Goal: Book appointment/travel/reservation

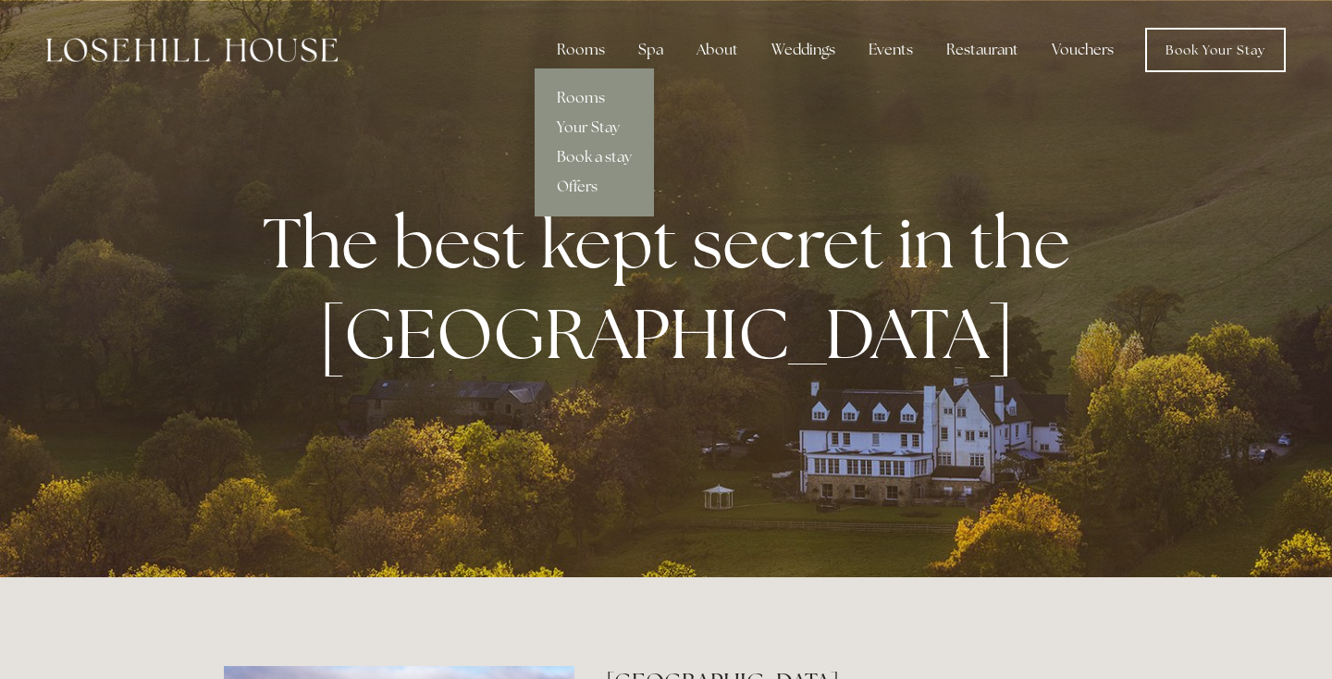
click at [583, 92] on link "Rooms" at bounding box center [594, 98] width 119 height 30
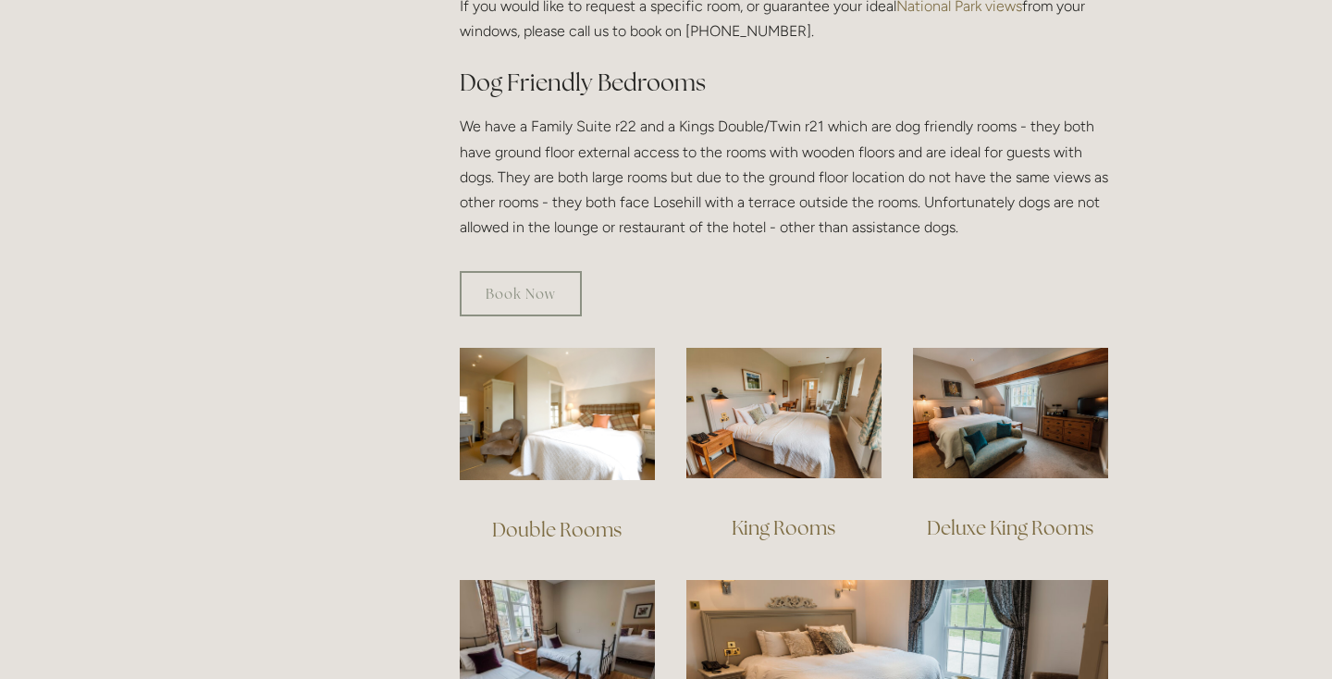
scroll to position [1346, 0]
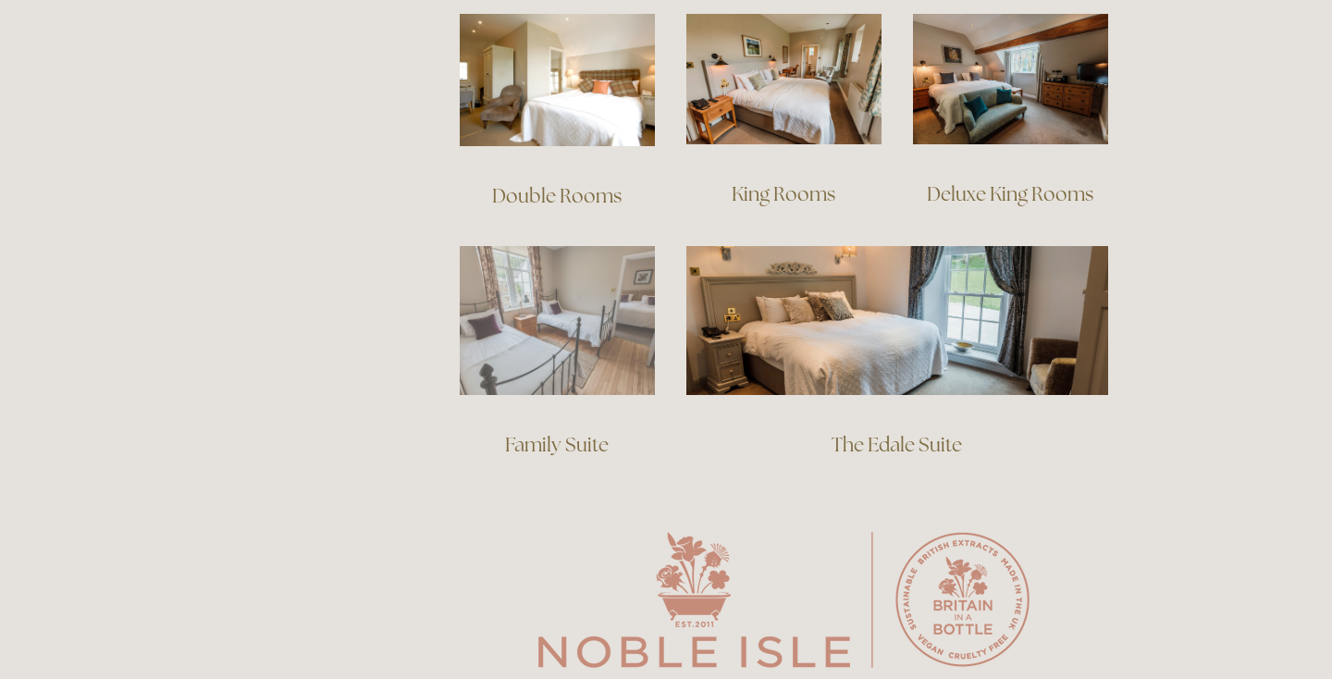
click at [597, 327] on img at bounding box center [557, 320] width 195 height 149
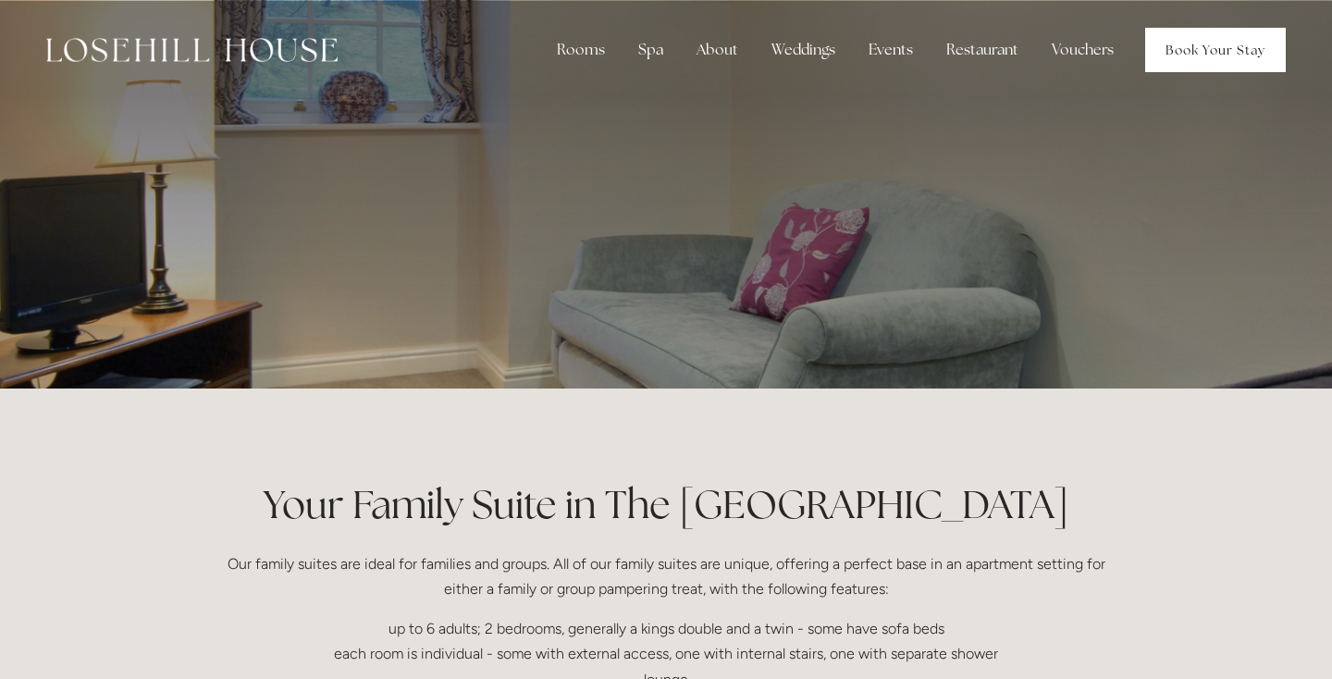
click at [1210, 63] on link "Book Your Stay" at bounding box center [1216, 50] width 141 height 44
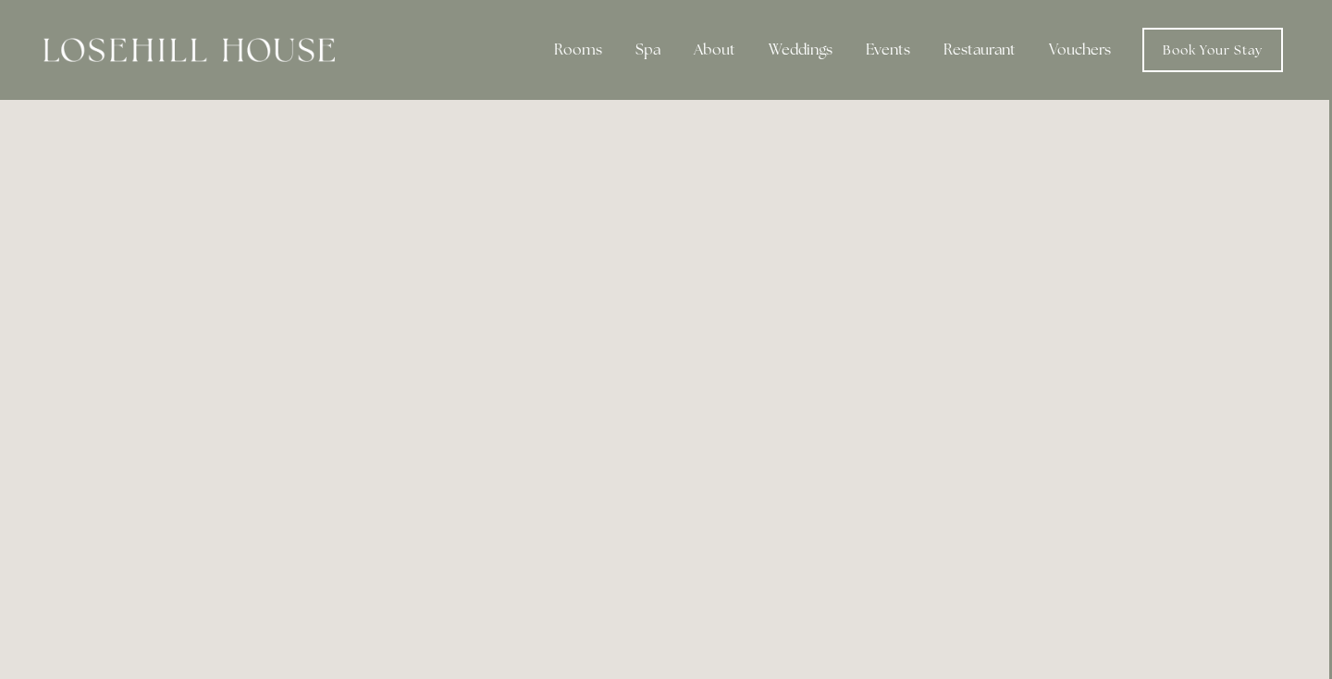
scroll to position [0, 3]
